Goal: Task Accomplishment & Management: Manage account settings

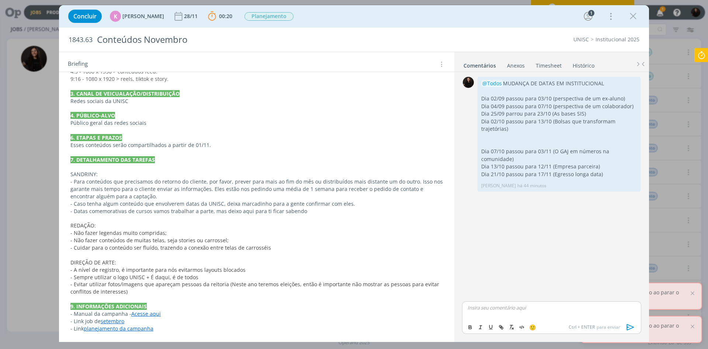
scroll to position [151, 0]
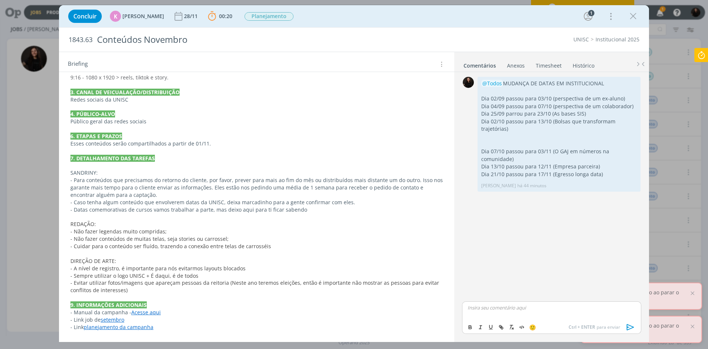
drag, startPoint x: 231, startPoint y: 248, endPoint x: 227, endPoint y: 248, distance: 4.1
click at [230, 247] on span "- Cuidar para o conteúdo ser fluído, trazendo a conexão entre telas de carrossé…" at bounding box center [170, 245] width 201 height 7
click at [139, 330] on div "PASTA DO JOB 1. INTRODUÇÃO (contexto do job + objetivos) A campanha institucion…" at bounding box center [257, 172] width 384 height 349
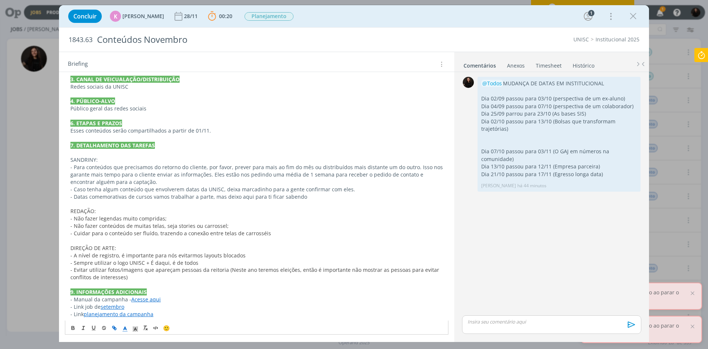
click at [142, 314] on link "planejamento da campanha" at bounding box center [119, 313] width 70 height 7
click at [214, 256] on span "- A nível de registro, é importante para nós evitarmos layouts blocados" at bounding box center [157, 255] width 175 height 7
click at [152, 301] on link "Acesse aqui" at bounding box center [146, 299] width 30 height 7
click at [151, 291] on div "https://sobeae.sharepoint.com/:b:/s/SOBEAE/EZyIZ-pIgSVIjngixDdo8-wBAFlz-to4-rPl…" at bounding box center [135, 285] width 135 height 14
click at [150, 286] on link "https://sobeae.sharepoint.com/:b:/s/SOBEAE/EZyIZ-pIgSVIjngixDdo8-wBAFlz-to4-rPl…" at bounding box center [122, 285] width 56 height 10
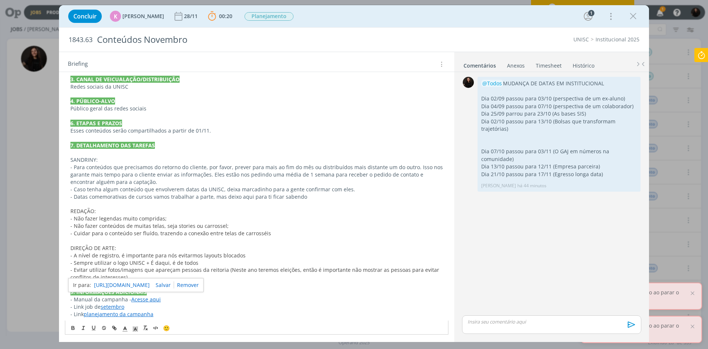
click at [126, 315] on link "planejamento da campanha" at bounding box center [119, 313] width 70 height 7
click at [134, 301] on link "https://sobeae.sharepoint.com/:p:/s/SOBEAE/EW_hvx7vVIxHpSZGoEsfCcgBBc09_dZAz6Rv…" at bounding box center [119, 300] width 56 height 10
click at [700, 58] on icon at bounding box center [701, 55] width 13 height 14
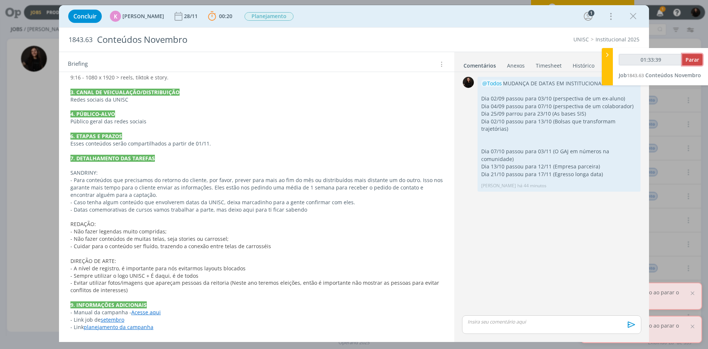
click at [695, 60] on span "Parar" at bounding box center [693, 59] width 14 height 7
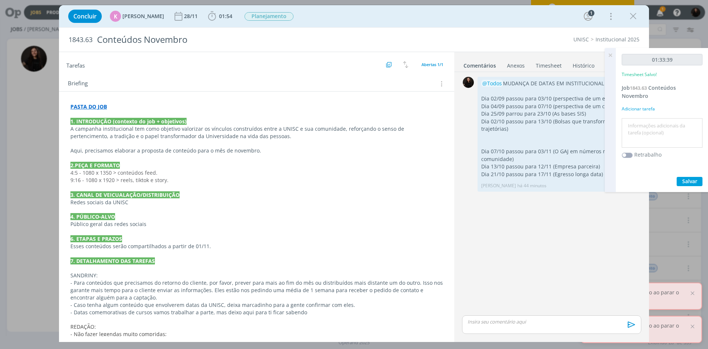
type input "01:34:00"
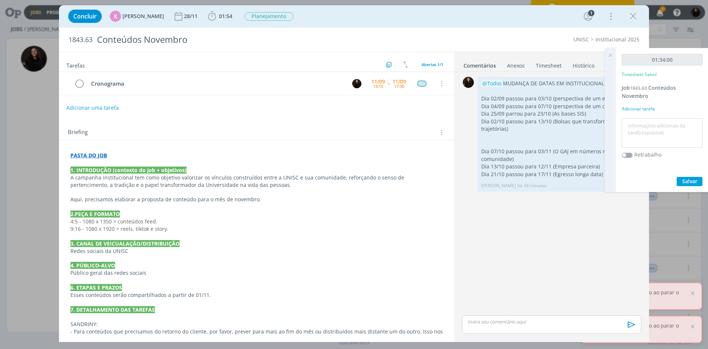
click at [642, 128] on textarea at bounding box center [662, 133] width 77 height 26
type textarea "ajuste de conteúdos, organização do que precisamos enviar ao cliente de informa…"
click at [691, 181] on span "Salvar" at bounding box center [690, 180] width 15 height 7
click at [611, 56] on icon at bounding box center [610, 55] width 13 height 14
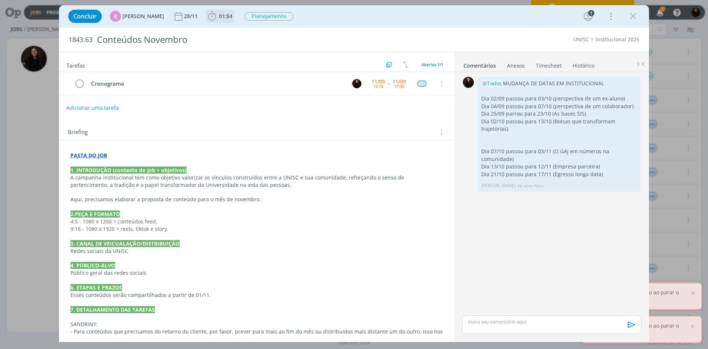
click at [210, 18] on icon "dialog" at bounding box center [212, 16] width 11 height 11
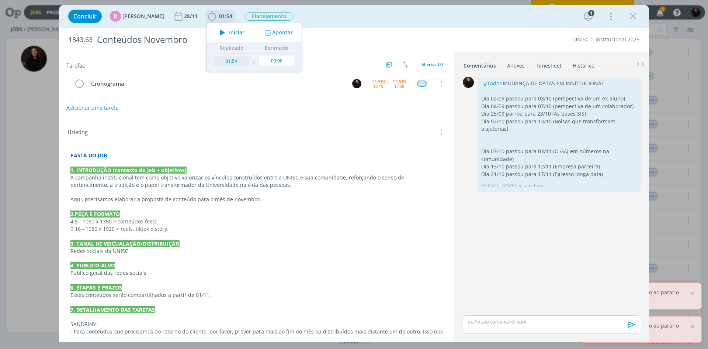
click at [232, 34] on span "Iniciar" at bounding box center [236, 32] width 15 height 5
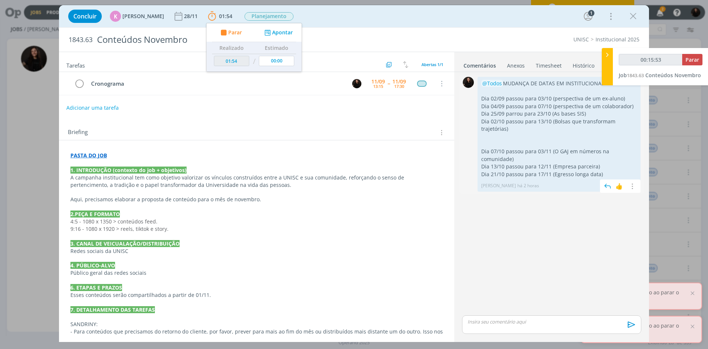
click at [600, 124] on p "Dia 02/10 passou para 13/10 (Bolsas que transformam trajetórias)" at bounding box center [559, 125] width 156 height 15
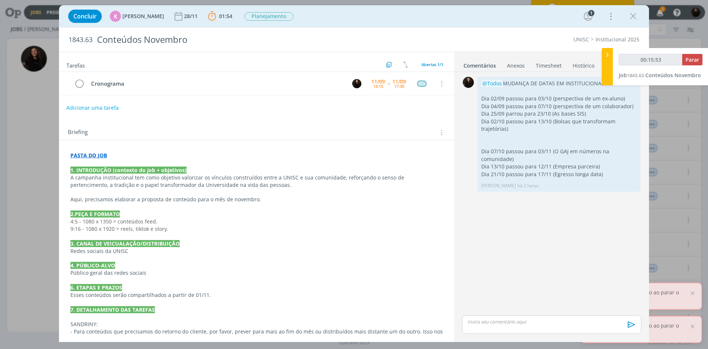
type input "00:15:54"
click at [608, 57] on icon at bounding box center [607, 55] width 7 height 8
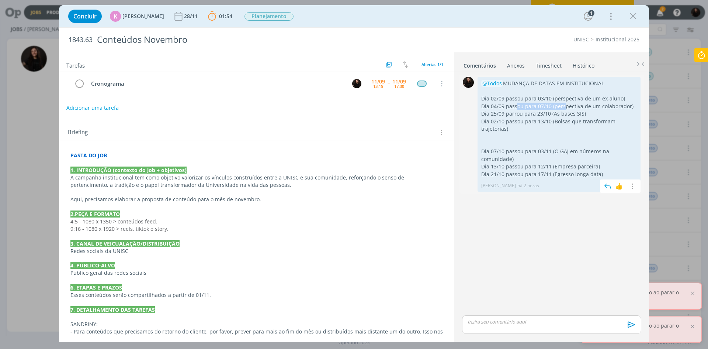
drag, startPoint x: 518, startPoint y: 109, endPoint x: 565, endPoint y: 105, distance: 47.0
click at [565, 105] on p "Dia 04/09 passou para 07/10 (perspectiva de um colaborador)" at bounding box center [559, 106] width 156 height 7
click at [634, 187] on icon "dialog" at bounding box center [632, 186] width 8 height 7
click at [616, 194] on link "Editar" at bounding box center [607, 197] width 58 height 12
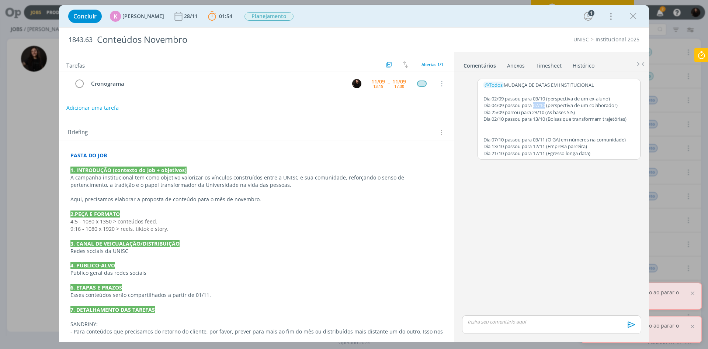
drag, startPoint x: 548, startPoint y: 106, endPoint x: 536, endPoint y: 104, distance: 12.4
click at [536, 104] on p "Dia 04/09 passou para 07/10 (perspectiva de um colaborador)" at bounding box center [559, 105] width 151 height 7
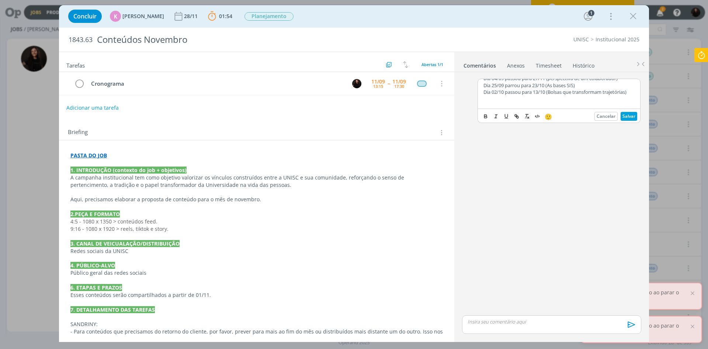
scroll to position [14, 0]
click at [551, 92] on p "Dia 04/09 passou para 27/11 (perspectiva de um colaborador)" at bounding box center [559, 91] width 151 height 7
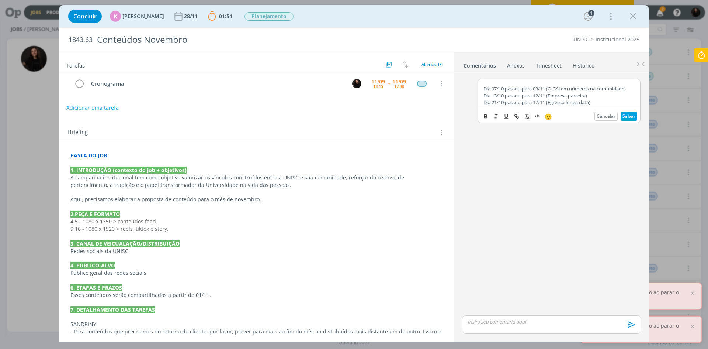
click at [490, 84] on p "dialog" at bounding box center [559, 82] width 151 height 7
click at [626, 115] on button "Salvar" at bounding box center [629, 116] width 17 height 9
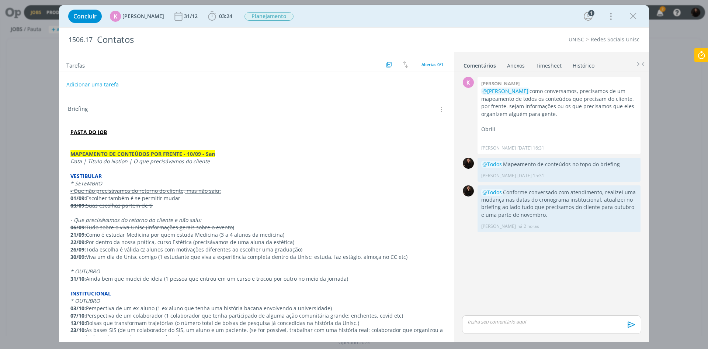
scroll to position [187, 0]
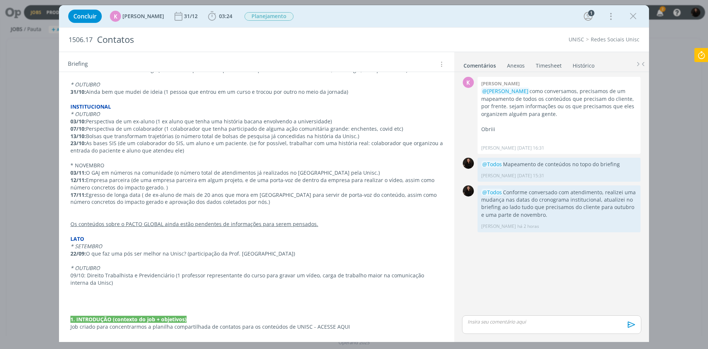
click at [176, 191] on p "17/11: Egresso de longa data ( de ex-aluno de mais de 20 anos que mora em santa…" at bounding box center [256, 198] width 373 height 15
click at [176, 186] on p "12/11: Empresa parceira (de uma empresa parceira em algum projeto, e de uma por…" at bounding box center [257, 184] width 372 height 15
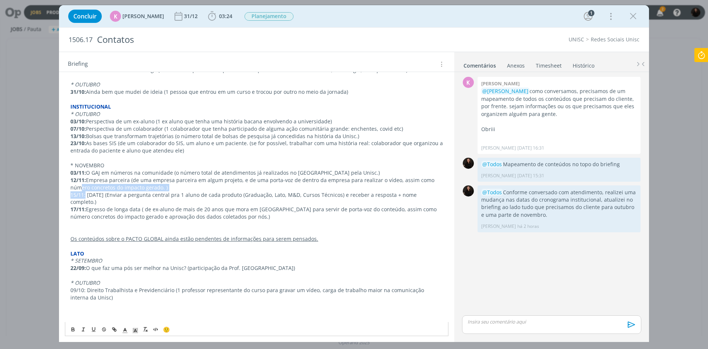
drag, startPoint x: 86, startPoint y: 194, endPoint x: 68, endPoint y: 190, distance: 18.4
click at [68, 190] on div "PASTA DO JOB MAPEAMENTO DE CONTEÚDOS POR FRENTE - 10/09 - San Data | Título do …" at bounding box center [257, 143] width 384 height 408
click at [70, 193] on div "PASTA DO JOB MAPEAMENTO DE CONTEÚDOS POR FRENTE - 10/09 - San Data | Título do …" at bounding box center [257, 143] width 384 height 408
drag, startPoint x: 82, startPoint y: 193, endPoint x: 86, endPoint y: 194, distance: 4.6
click at [82, 193] on p "15/11: Dia do professor (Enviar a pergunta central pra 1 aluno de cada produto …" at bounding box center [256, 198] width 373 height 15
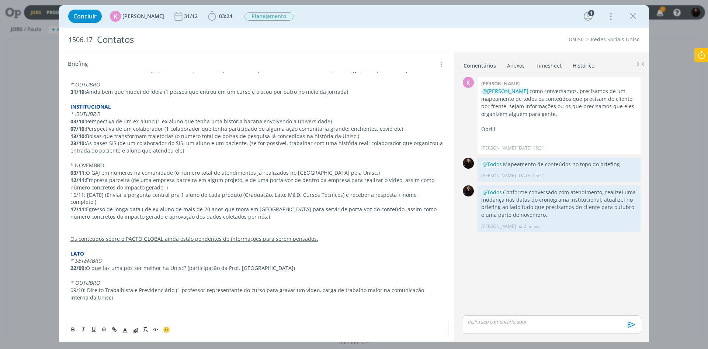
click at [87, 194] on p "15/11: Dia do professor (Enviar a pergunta central pra 1 aluno de cada produto …" at bounding box center [256, 198] width 373 height 15
drag, startPoint x: 86, startPoint y: 194, endPoint x: 70, endPoint y: 193, distance: 15.1
click at [70, 193] on p "15/11: Dia do professor (Enviar a pergunta central pra 1 aluno de cada produto …" at bounding box center [256, 198] width 373 height 15
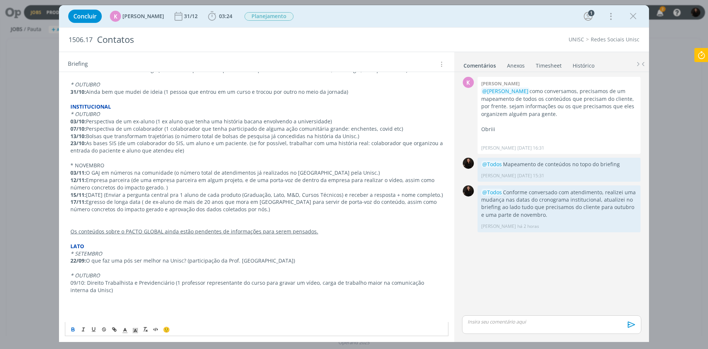
click at [142, 213] on p "17/11: Egresso de longa data ( de ex-aluno de mais de 20 anos que mora em santa…" at bounding box center [256, 205] width 373 height 15
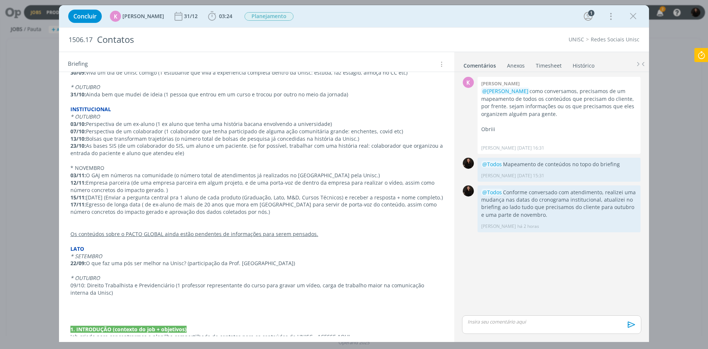
scroll to position [142, 0]
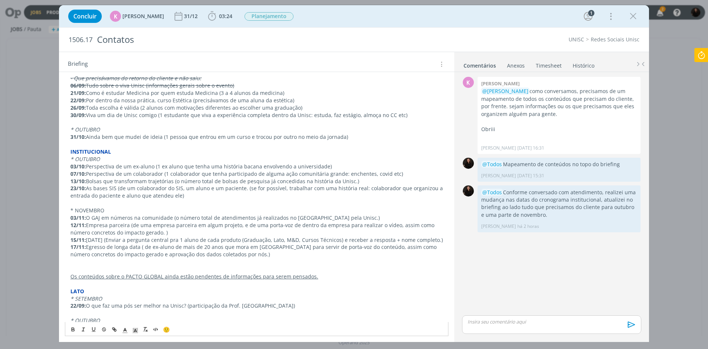
click at [88, 172] on p "07/10: Perspectiva de um colaborador (1 colaborador que tenha participado de al…" at bounding box center [256, 173] width 373 height 7
click at [70, 172] on div "PASTA DO JOB MAPEAMENTO DE CONTEÚDOS POR FRENTE - 10/09 - San Data | Título do …" at bounding box center [257, 184] width 384 height 401
drag, startPoint x: 70, startPoint y: 173, endPoint x: 428, endPoint y: 174, distance: 358.2
click at [428, 174] on div "PASTA DO JOB MAPEAMENTO DE CONTEÚDOS POR FRENTE - 10/09 - San Data | Título do …" at bounding box center [257, 184] width 384 height 401
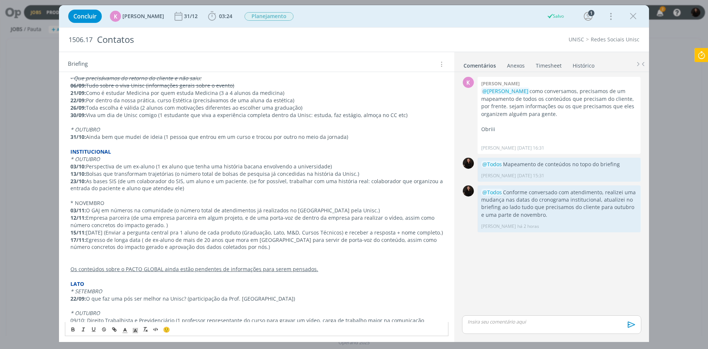
click at [262, 251] on p "17/11: Egresso de longa data ( de ex-aluno de mais de 20 anos que mora em santa…" at bounding box center [256, 243] width 373 height 15
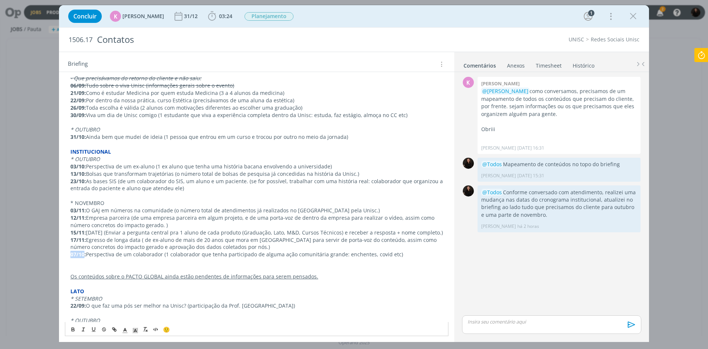
drag, startPoint x: 84, startPoint y: 262, endPoint x: 68, endPoint y: 260, distance: 15.6
click at [68, 260] on div "PASTA DO JOB MAPEAMENTO DE CONTEÚDOS POR FRENTE - 10/09 - San Data | Título do …" at bounding box center [257, 184] width 384 height 401
click at [707, 56] on icon at bounding box center [701, 55] width 13 height 14
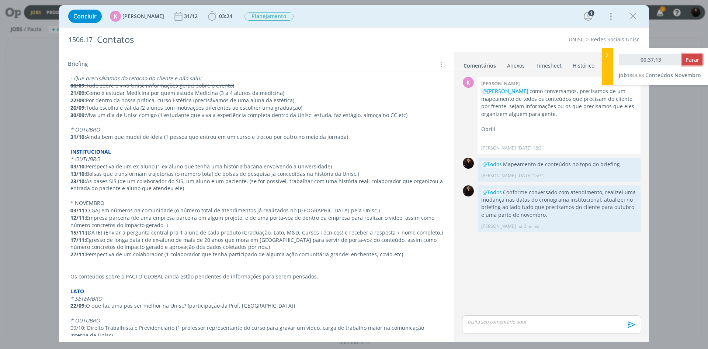
click at [694, 61] on span "Parar" at bounding box center [693, 59] width 14 height 7
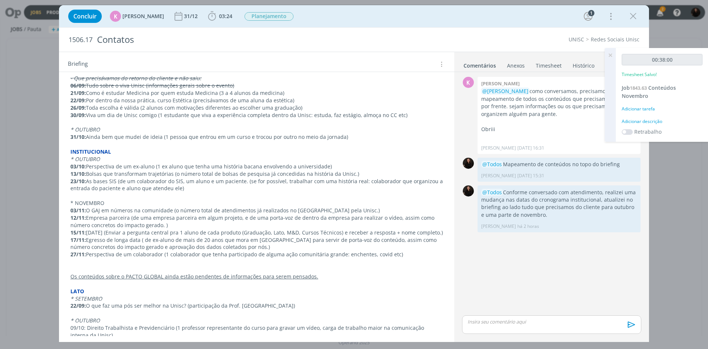
click at [635, 118] on div "Adicionar descrição" at bounding box center [662, 121] width 81 height 7
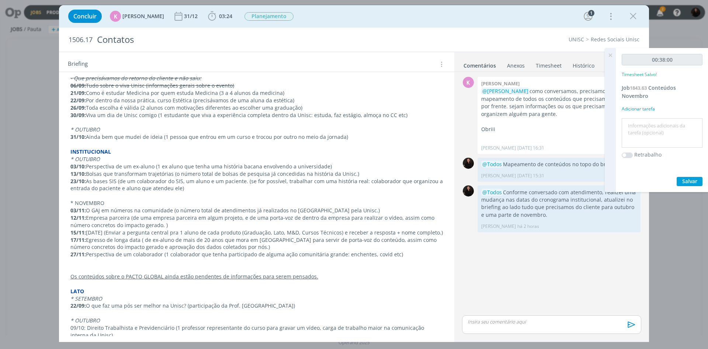
click at [640, 130] on textarea at bounding box center [662, 133] width 77 height 26
click at [664, 128] on textarea "cronograma" at bounding box center [662, 133] width 77 height 26
click at [655, 122] on textarea "cronograma" at bounding box center [662, 133] width 77 height 26
type textarea "cronograma novembro"
drag, startPoint x: 694, startPoint y: 183, endPoint x: 693, endPoint y: 169, distance: 14.5
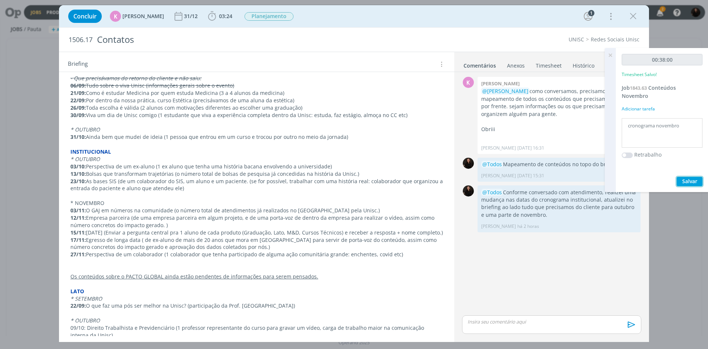
click at [694, 176] on div "00:38:00 Timesheet Salvo! Job 1843.63 Conteúdos Novembro Adicionar tarefa crono…" at bounding box center [662, 120] width 93 height 144
drag, startPoint x: 661, startPoint y: 92, endPoint x: 657, endPoint y: 88, distance: 6.3
click at [650, 91] on div "00:38:00 Timesheet Salvo! Job 1843.63 Conteúdos Novembro Adicionar tarefa crono…" at bounding box center [662, 120] width 93 height 144
click at [647, 89] on span "1843.63" at bounding box center [638, 87] width 17 height 7
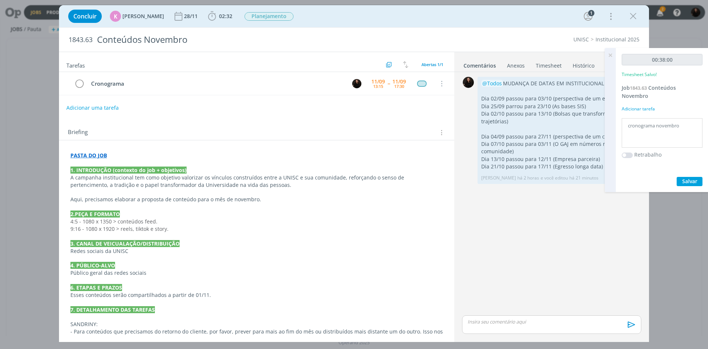
drag, startPoint x: 517, startPoint y: 321, endPoint x: 508, endPoint y: 318, distance: 9.6
click at [512, 320] on p "dialog" at bounding box center [551, 321] width 167 height 7
drag, startPoint x: 533, startPoint y: 314, endPoint x: 518, endPoint y: 310, distance: 15.2
click at [518, 310] on p "﻿ @ Todos ﻿ Reorganizei os cronogramas por causa dos atrasos e teos 4 conteúdos…" at bounding box center [551, 310] width 167 height 14
click at [505, 324] on button "dialog" at bounding box center [502, 326] width 10 height 9
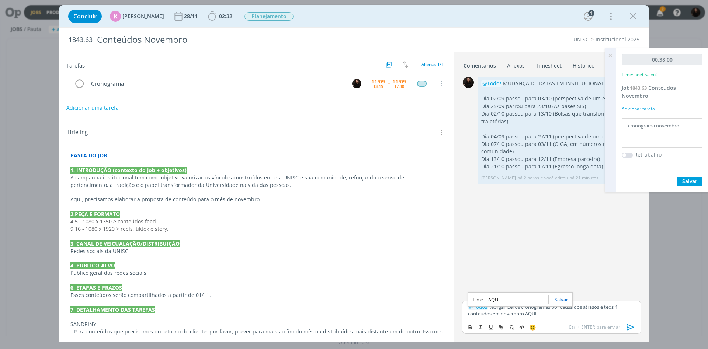
paste input "https://sobe-ae.notion.site/UNISC-1a9b2dc695aa45199b3104d97683eb46?source=copy_…"
click at [563, 300] on link "dialog" at bounding box center [558, 299] width 19 height 7
click at [556, 308] on p "﻿ @ Todos ﻿ Reorganizei os cronogramas por causa dos atrasos e teos 4 conteúdos…" at bounding box center [551, 310] width 167 height 14
click at [548, 317] on p "﻿ @ Todos ﻿ Reorganizei os cronogramas por causa dos atrasos e teos 4 conteúdos…" at bounding box center [551, 310] width 167 height 14
drag, startPoint x: 542, startPoint y: 314, endPoint x: 530, endPoint y: 312, distance: 12.4
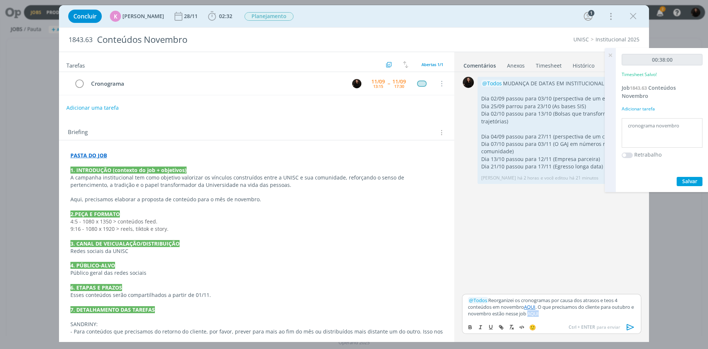
click at [530, 312] on p "﻿ @ Todos ﻿ Reorganizei os cronogramas por causa dos atrasos e teos 4 conteúdos…" at bounding box center [551, 307] width 167 height 20
click at [500, 329] on icon "dialog" at bounding box center [501, 327] width 6 height 6
paste input "https://app4.operand.com.br/jobs/14671"
type input "https://app4.operand.com.br/jobs/14671"
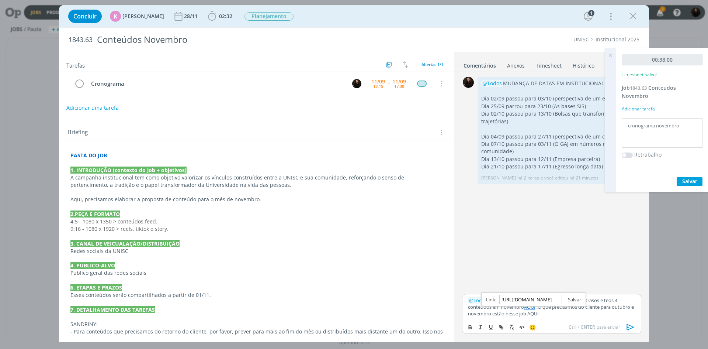
scroll to position [0, 0]
click at [581, 298] on link "dialog" at bounding box center [571, 299] width 19 height 7
click at [585, 312] on p "﻿ @ Todos ﻿ Reorganizei os cronogramas por causa dos atrasos e teos 4 conteúdos…" at bounding box center [551, 307] width 167 height 20
click at [613, 300] on p "﻿ @ Todos ﻿ Reorganizei os cronogramas por causa dos atrasos e teos 4 conteúdos…" at bounding box center [551, 307] width 167 height 20
click at [607, 319] on div "﻿ @ Todos ﻿ Reorganizei os cronogramas por causa dos atrasos e temos 4 conteúdo…" at bounding box center [551, 307] width 179 height 26
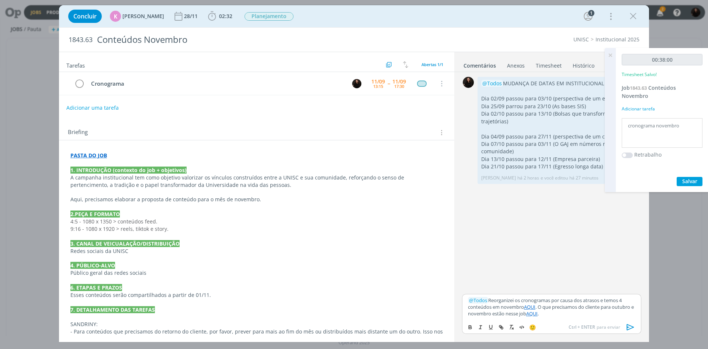
click at [631, 325] on icon "dialog" at bounding box center [630, 326] width 11 height 11
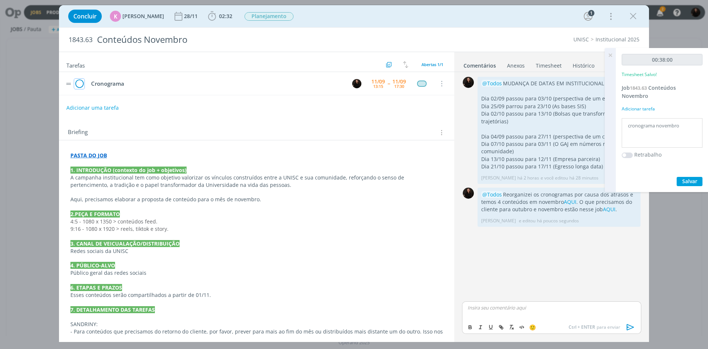
click at [78, 83] on icon "dialog" at bounding box center [79, 83] width 10 height 11
click at [632, 15] on icon "dialog" at bounding box center [633, 16] width 11 height 11
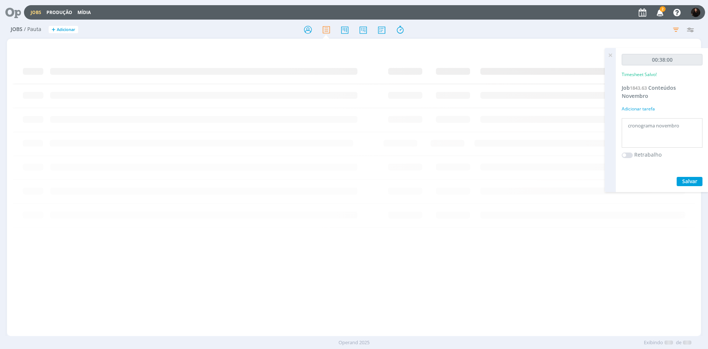
click at [611, 57] on div at bounding box center [354, 174] width 708 height 349
click at [609, 53] on icon at bounding box center [610, 55] width 13 height 14
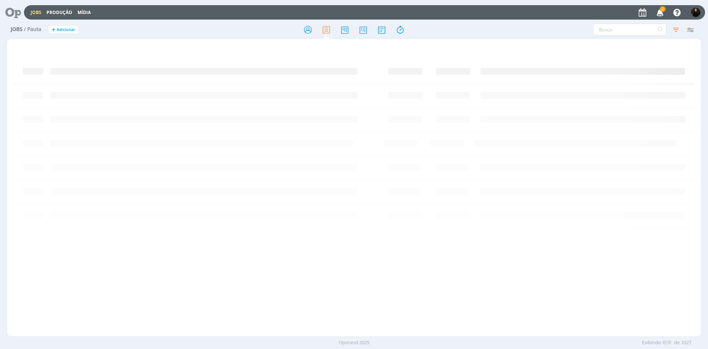
click at [664, 10] on span "2" at bounding box center [663, 9] width 6 height 6
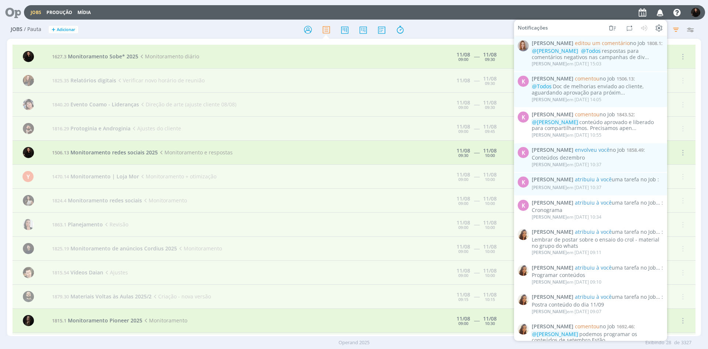
click at [664, 10] on icon "button" at bounding box center [660, 12] width 13 height 13
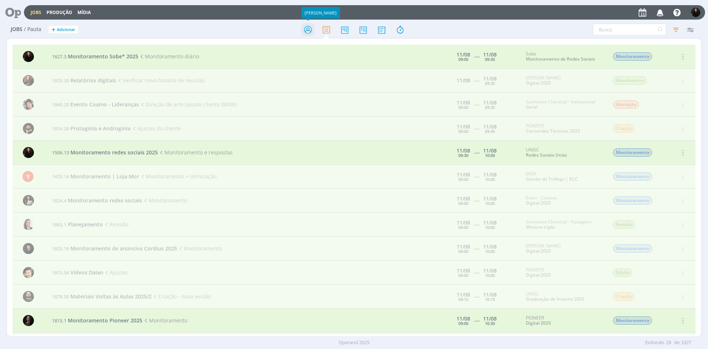
click at [312, 29] on icon at bounding box center [307, 30] width 13 height 14
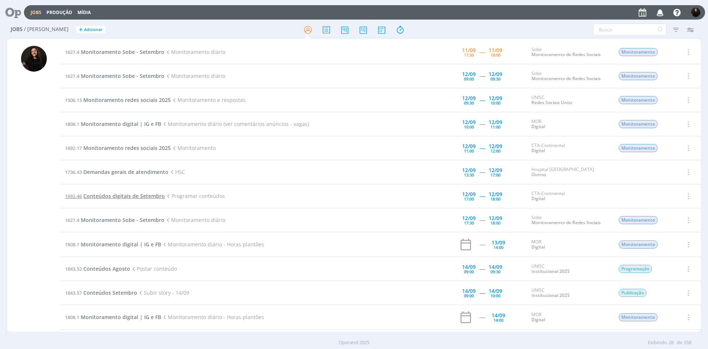
click at [125, 192] on span "Conteúdos digitais de Setembro" at bounding box center [124, 195] width 82 height 7
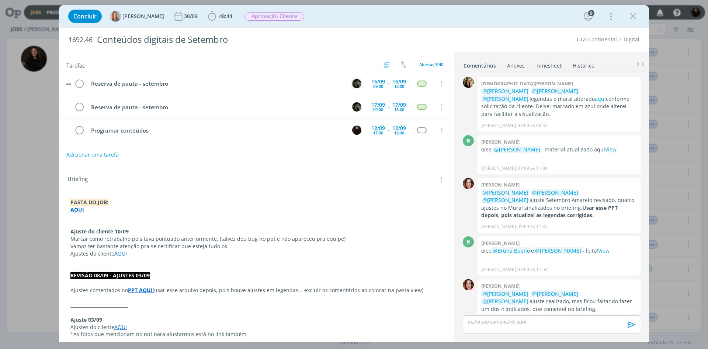
scroll to position [645, 0]
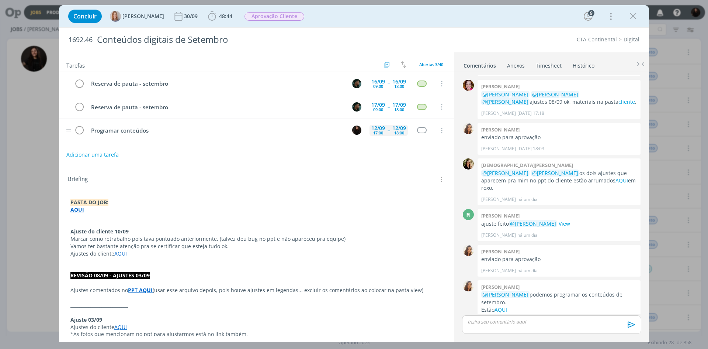
click at [370, 129] on div "12/09 17:00" at bounding box center [378, 130] width 17 height 11
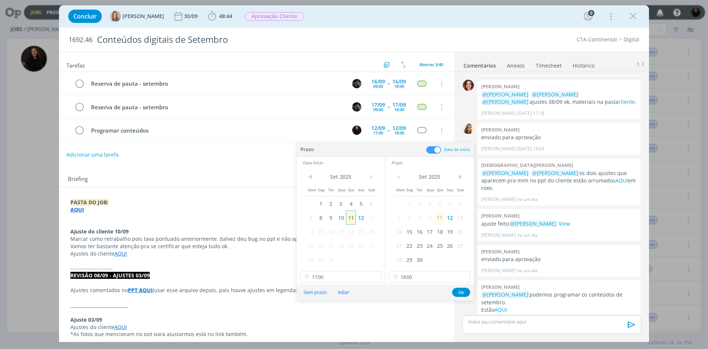
click at [349, 217] on span "11" at bounding box center [351, 217] width 10 height 14
click at [439, 218] on span "11" at bounding box center [440, 217] width 10 height 14
click at [337, 280] on input "17:00" at bounding box center [341, 277] width 81 height 12
click at [328, 230] on div "16:30" at bounding box center [342, 230] width 83 height 13
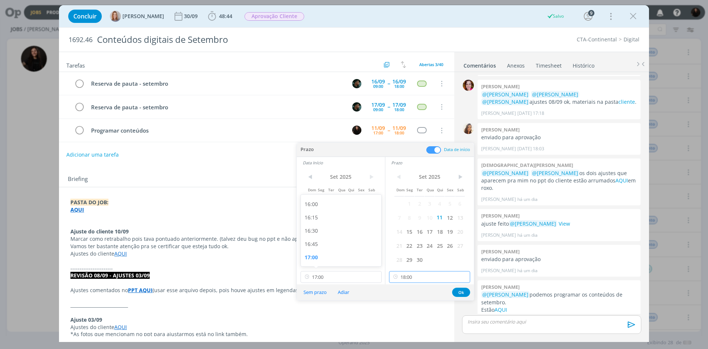
type input "16:30"
click at [424, 278] on input "18:00" at bounding box center [429, 277] width 81 height 12
drag, startPoint x: 415, startPoint y: 225, endPoint x: 417, endPoint y: 228, distance: 4.0
click at [415, 225] on div "17:30" at bounding box center [431, 230] width 83 height 13
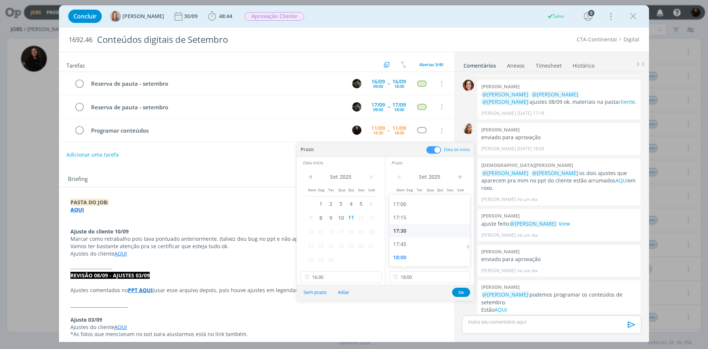
type input "17:30"
click at [464, 291] on button "Ok" at bounding box center [461, 291] width 18 height 9
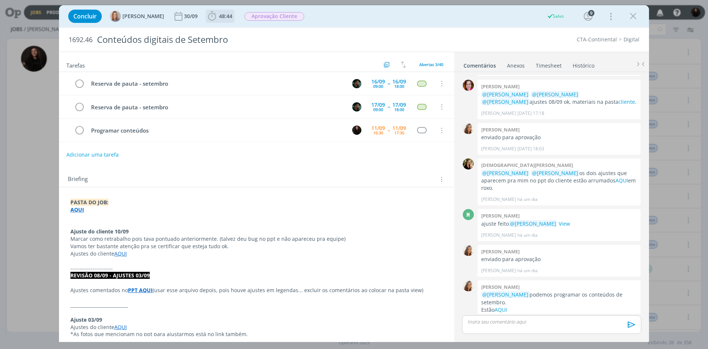
click at [211, 15] on icon "dialog" at bounding box center [212, 16] width 11 height 11
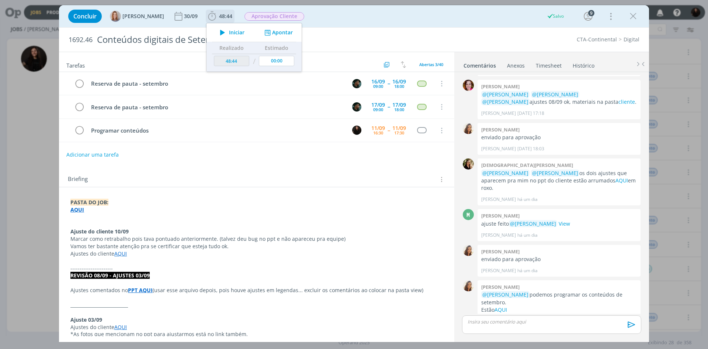
click at [227, 29] on icon "dialog" at bounding box center [222, 33] width 13 height 10
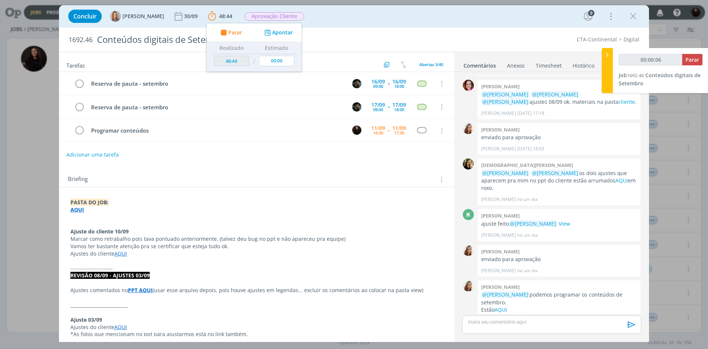
type input "00:00:07"
drag, startPoint x: 602, startPoint y: 53, endPoint x: 598, endPoint y: 70, distance: 17.5
click at [603, 53] on div at bounding box center [607, 70] width 11 height 45
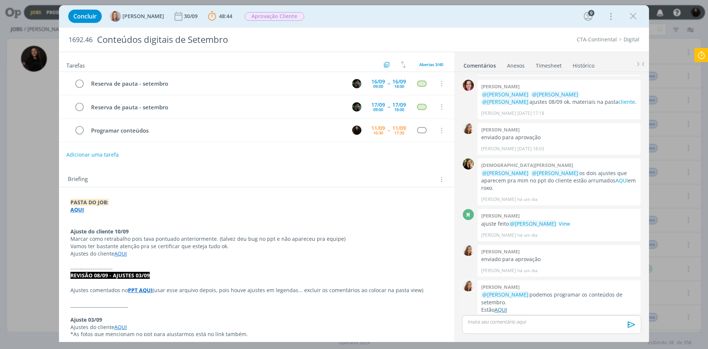
click at [500, 306] on link "AQUI" at bounding box center [501, 309] width 13 height 7
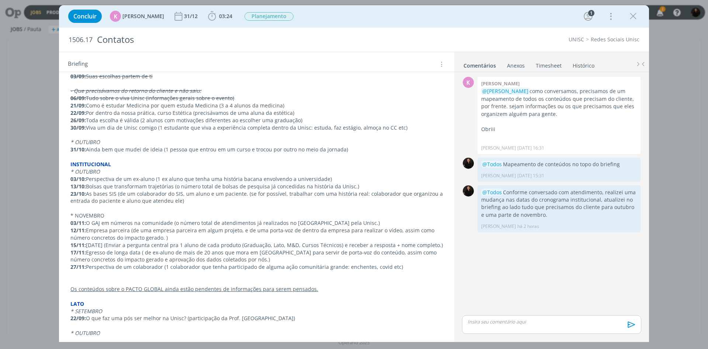
scroll to position [184, 0]
